Goal: Task Accomplishment & Management: Manage account settings

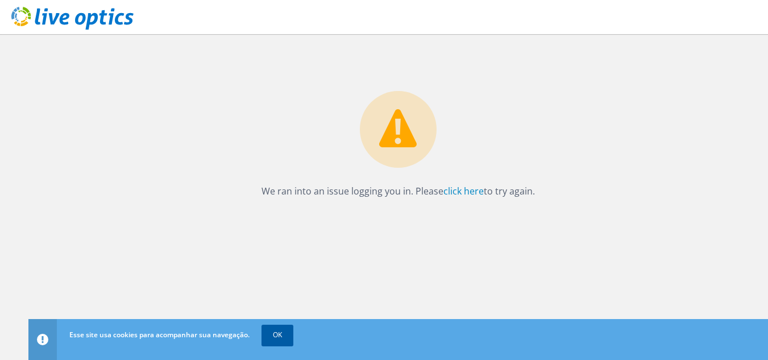
click at [294, 340] on link "OK" at bounding box center [278, 335] width 32 height 20
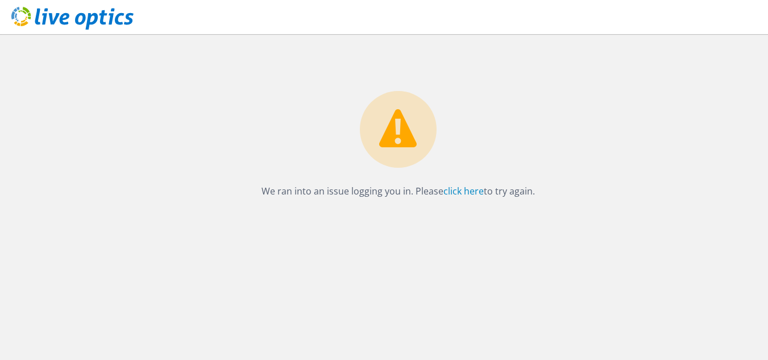
click at [411, 162] on circle at bounding box center [398, 129] width 77 height 77
click at [465, 196] on link "click here" at bounding box center [464, 191] width 40 height 13
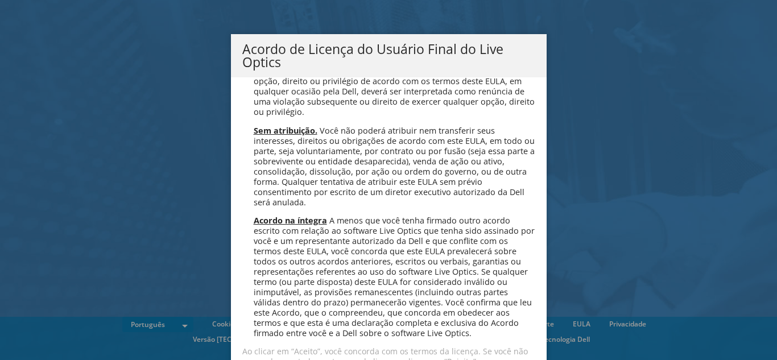
scroll to position [4547, 0]
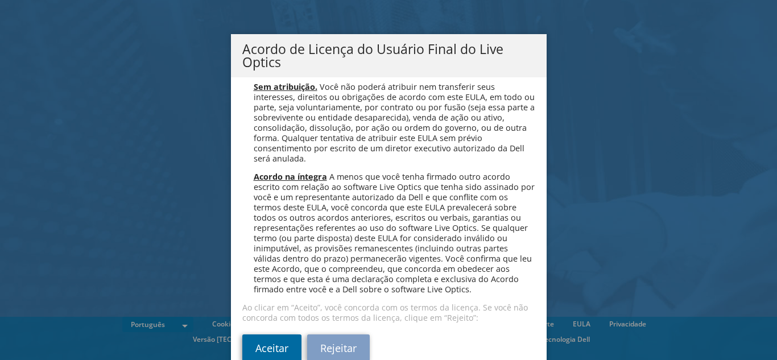
click at [259, 344] on link "Aceitar" at bounding box center [271, 347] width 59 height 27
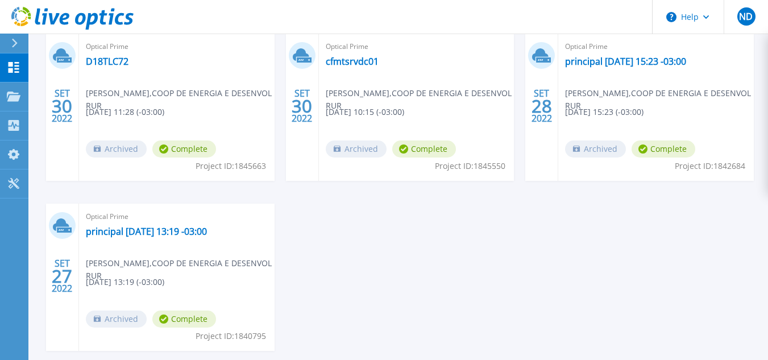
scroll to position [100, 0]
